Goal: Transaction & Acquisition: Purchase product/service

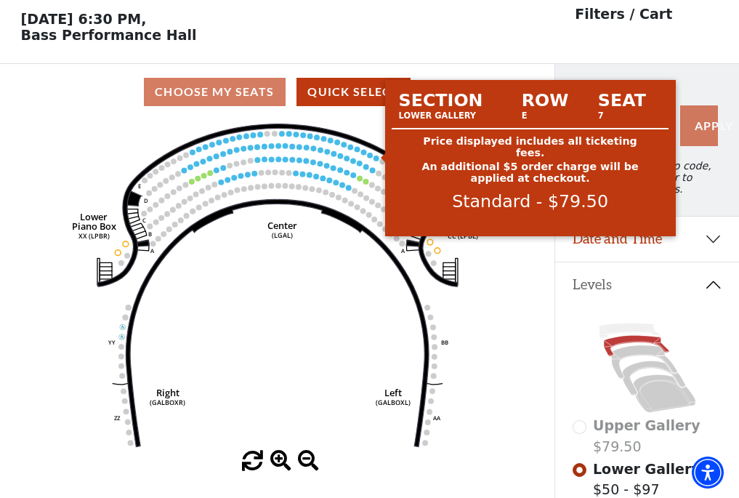
scroll to position [68, 0]
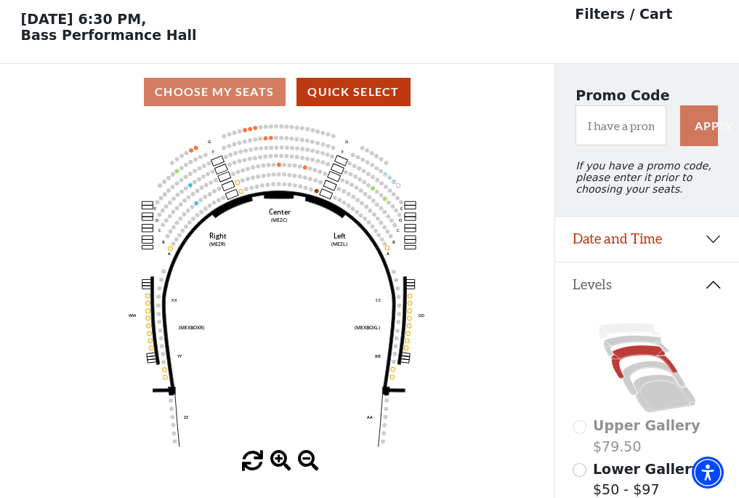
scroll to position [68, 0]
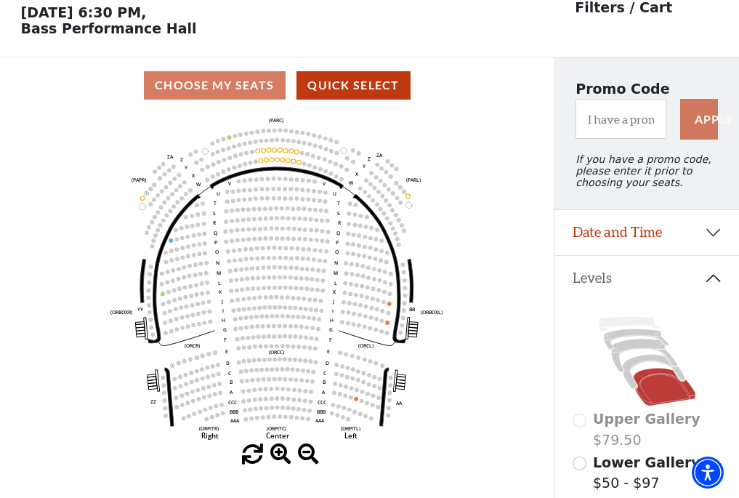
scroll to position [68, 0]
